Goal: Information Seeking & Learning: Learn about a topic

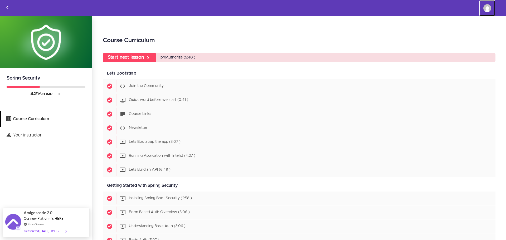
click at [485, 7] on img at bounding box center [487, 8] width 8 height 8
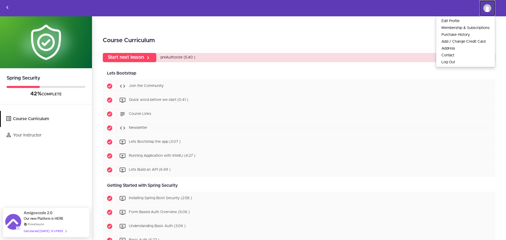
click at [485, 7] on img at bounding box center [487, 8] width 8 height 8
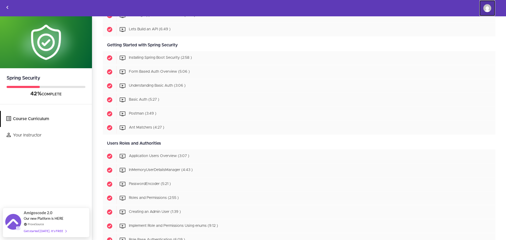
scroll to position [141, 0]
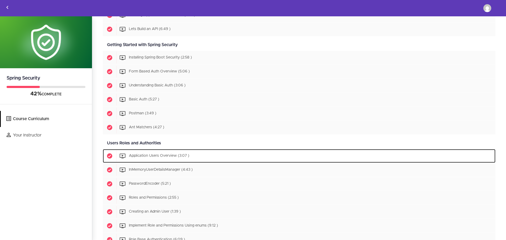
click at [140, 154] on span "Application Users Overview (3:07 )" at bounding box center [159, 156] width 60 height 4
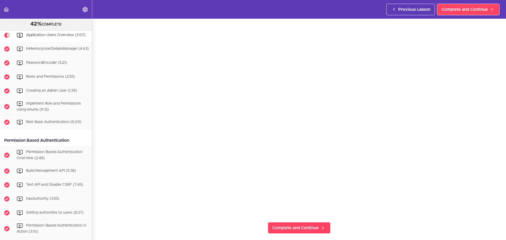
scroll to position [50, 0]
